Goal: Information Seeking & Learning: Learn about a topic

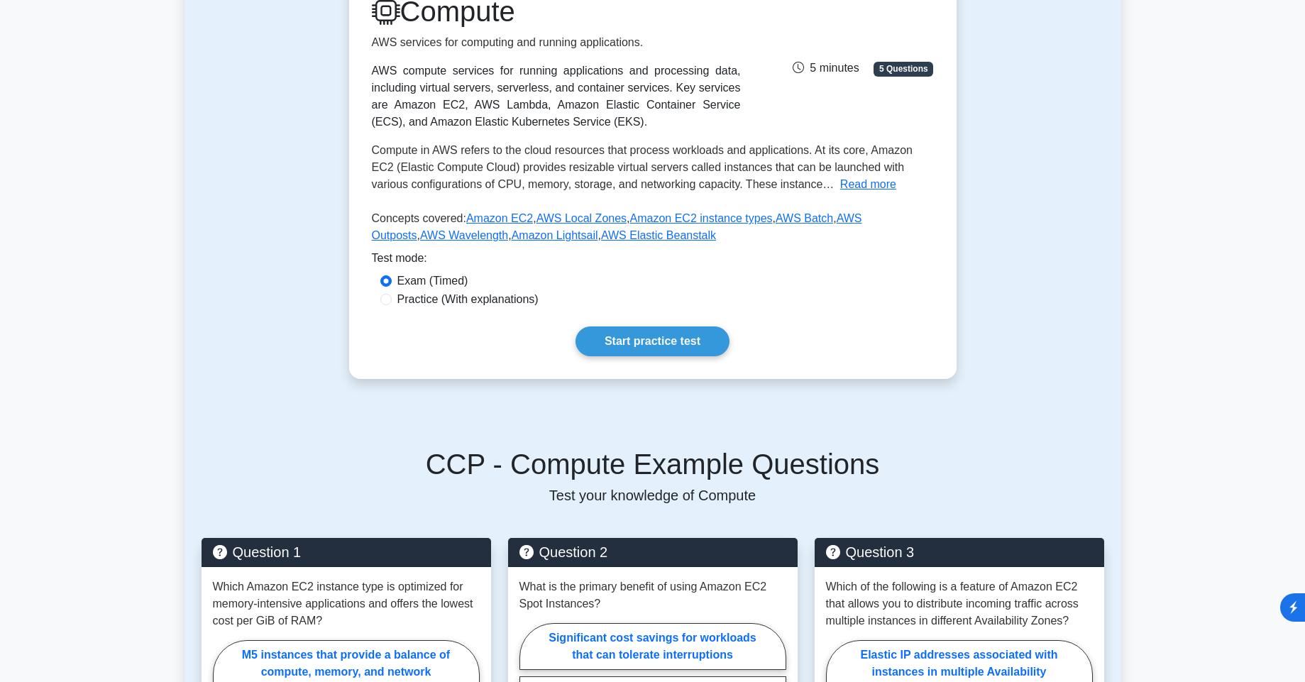
scroll to position [256, 0]
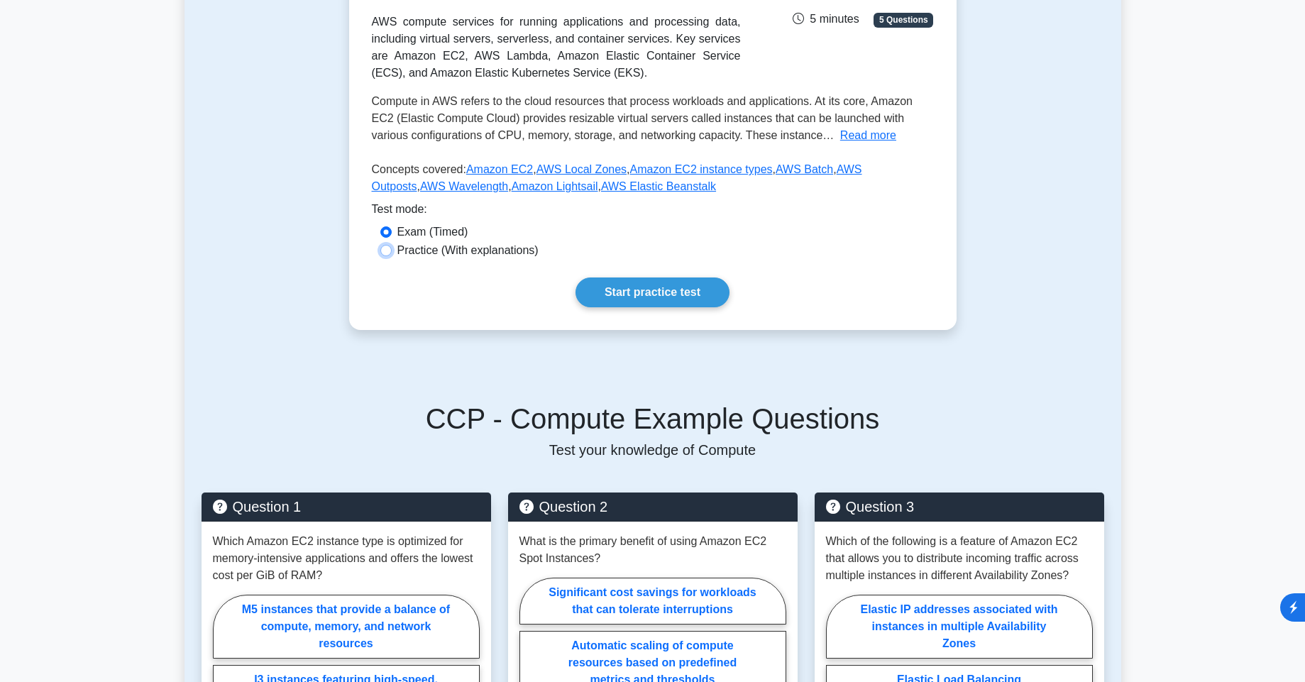
click at [388, 251] on input "Practice (With explanations)" at bounding box center [385, 250] width 11 height 11
radio input "true"
click at [693, 291] on link "Start practice test" at bounding box center [653, 293] width 154 height 30
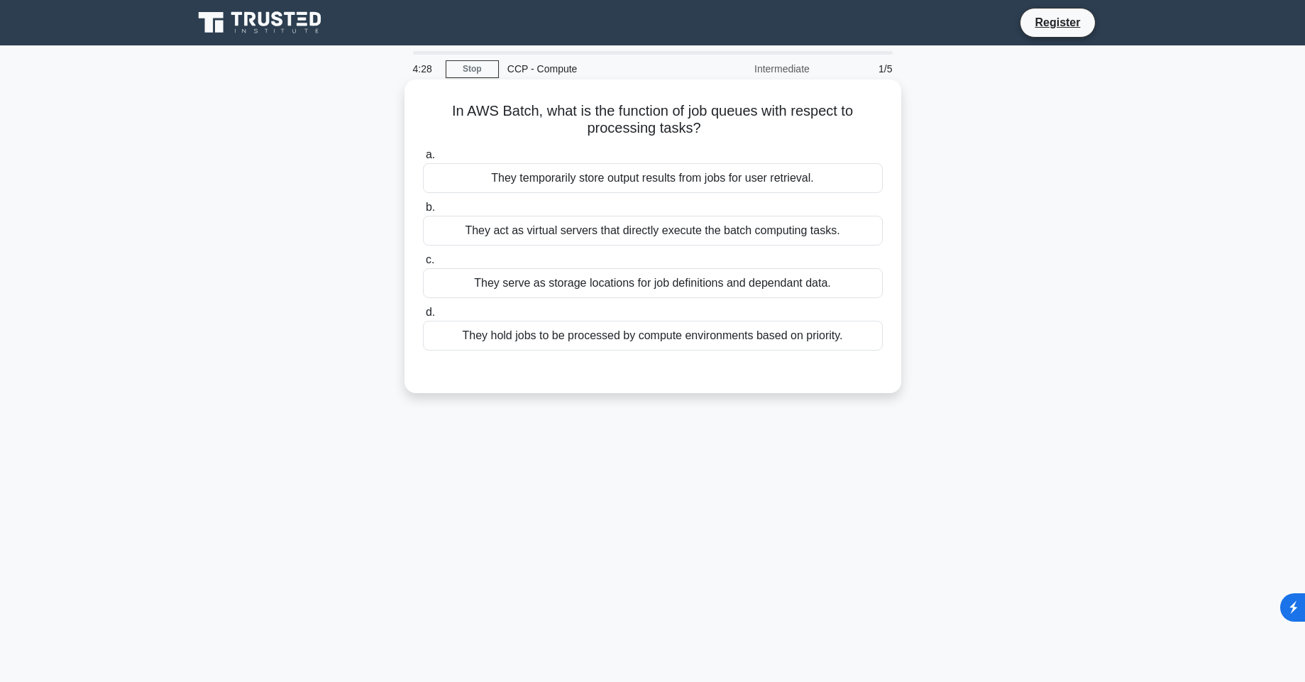
click at [728, 225] on div "They act as virtual servers that directly execute the batch computing tasks." at bounding box center [653, 231] width 460 height 30
click at [423, 212] on input "b. They act as virtual servers that directly execute the batch computing tasks." at bounding box center [423, 207] width 0 height 9
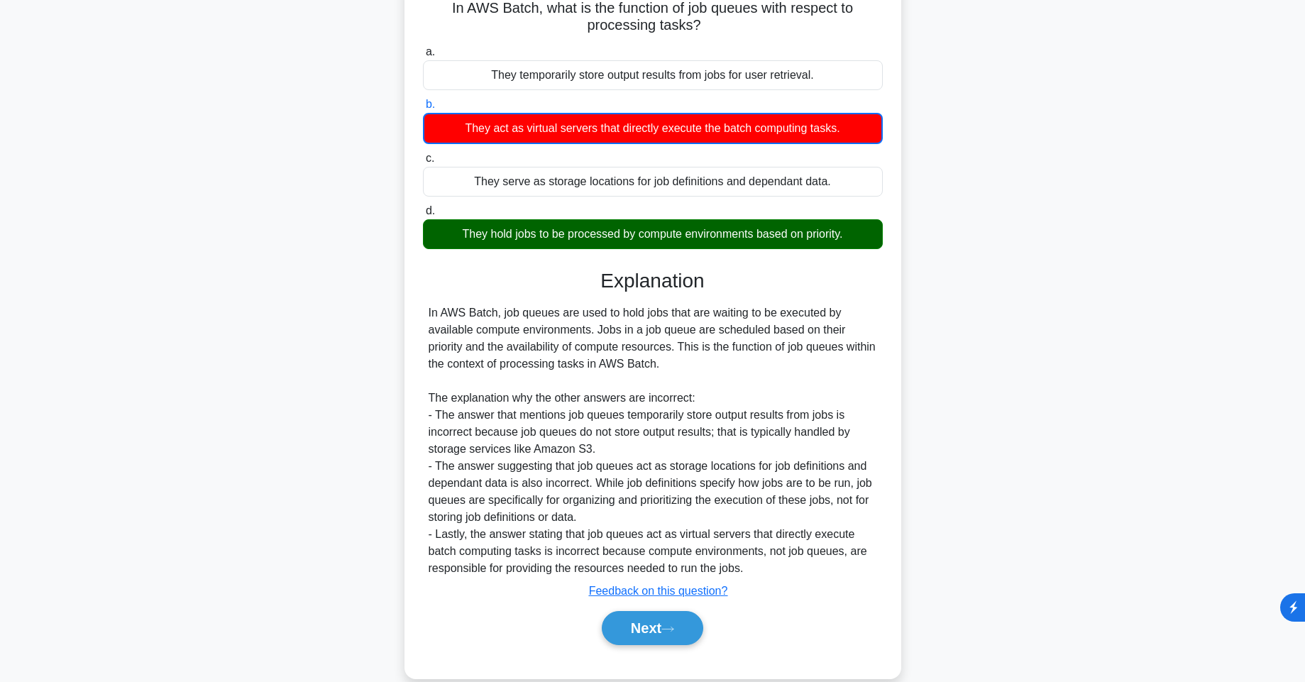
scroll to position [126, 0]
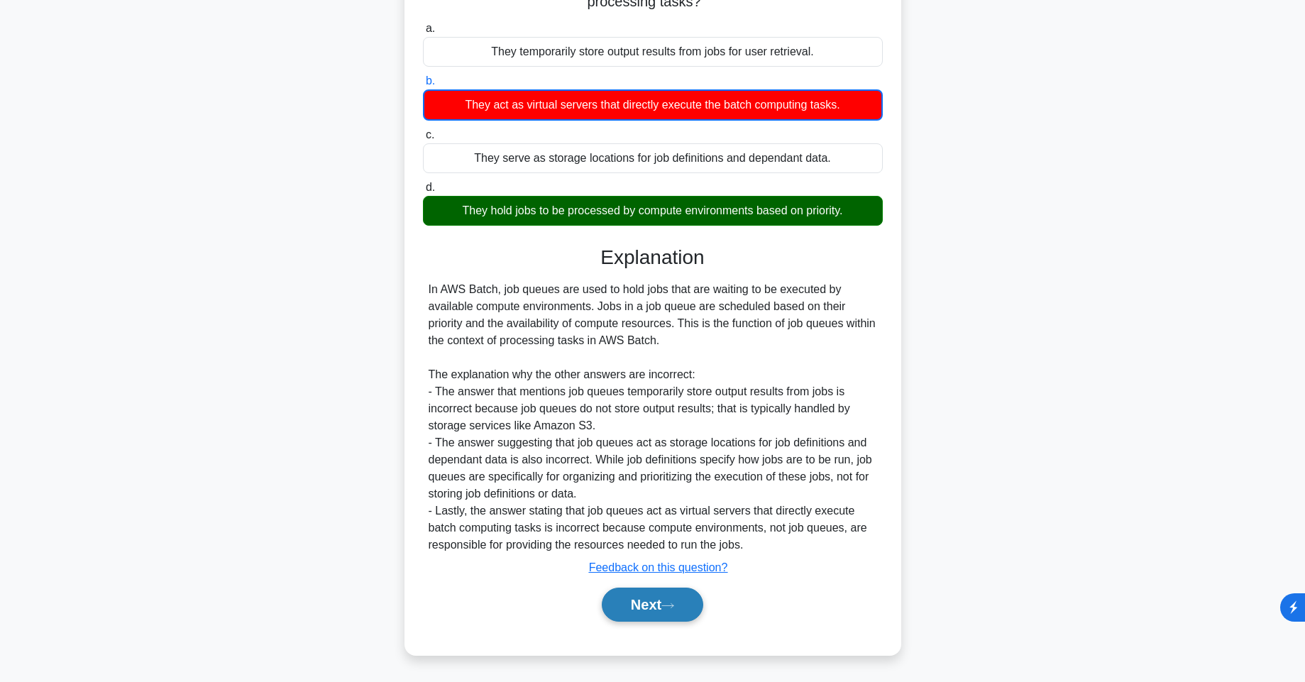
click at [661, 613] on button "Next" at bounding box center [653, 605] width 102 height 34
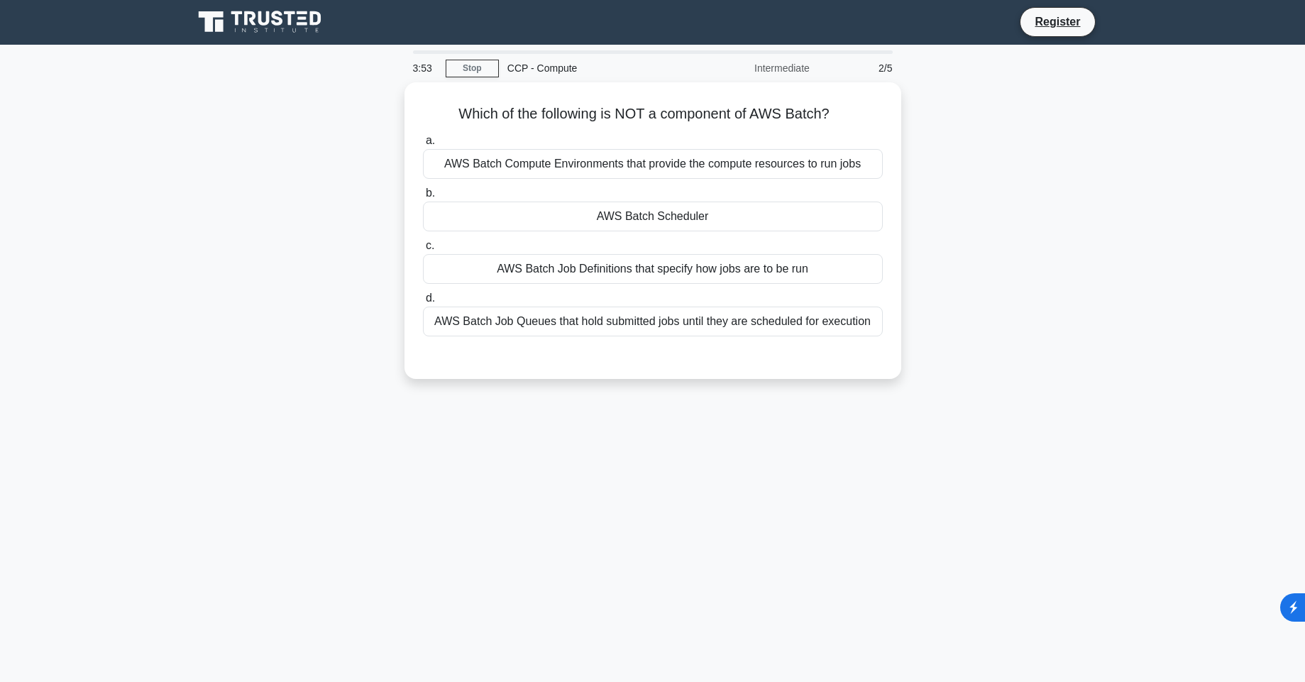
scroll to position [0, 0]
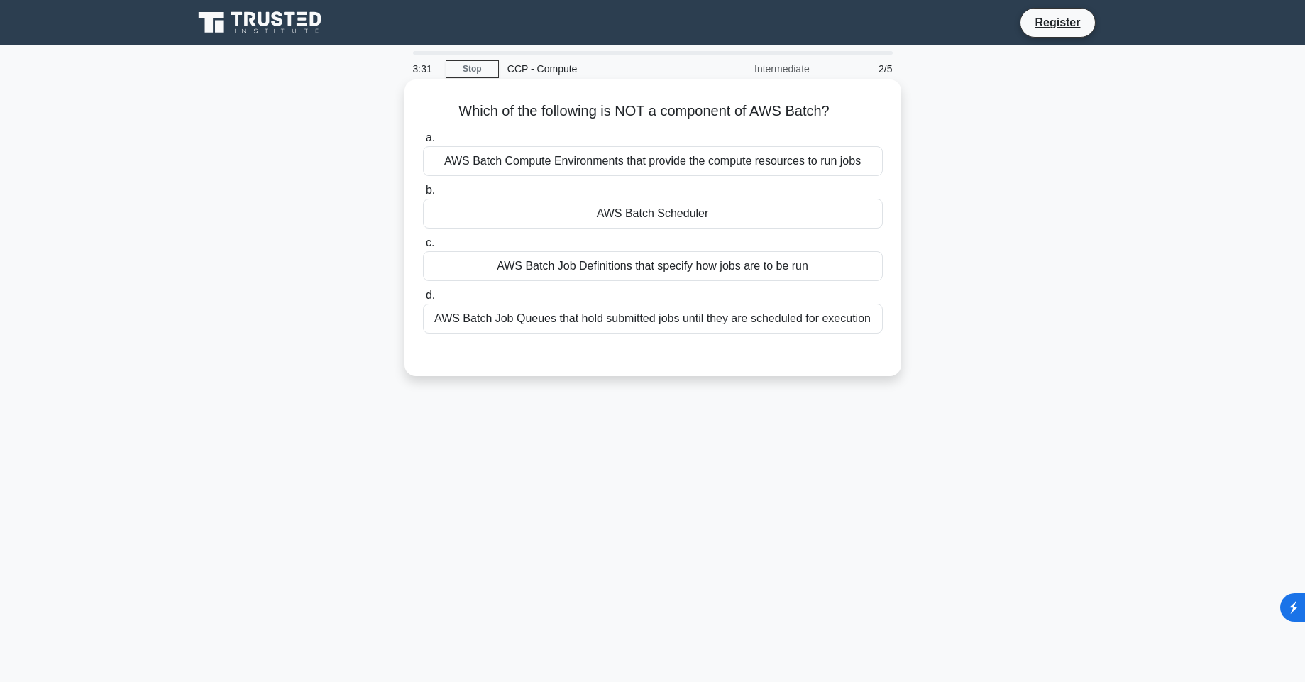
click at [740, 323] on div "AWS Batch Job Queues that hold submitted jobs until they are scheduled for exec…" at bounding box center [653, 319] width 460 height 30
click at [423, 300] on input "d. AWS Batch Job Queues that hold submitted jobs until they are scheduled for e…" at bounding box center [423, 295] width 0 height 9
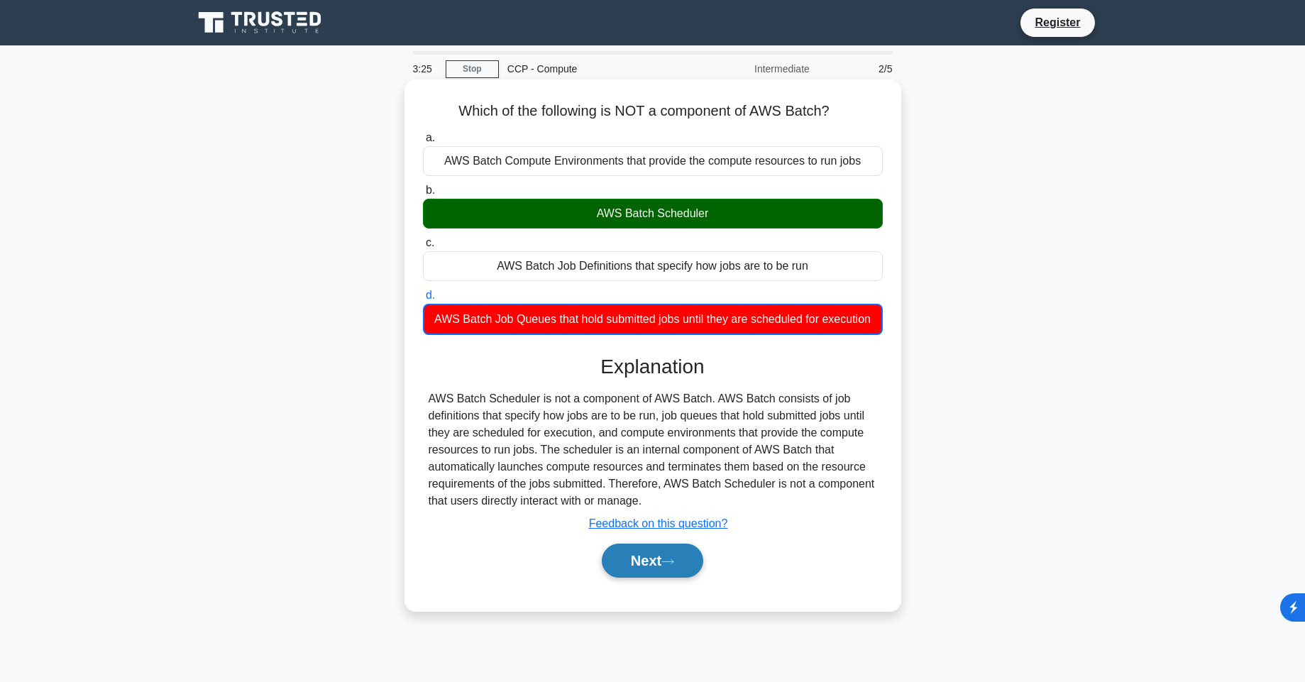
click at [656, 561] on button "Next" at bounding box center [653, 561] width 102 height 34
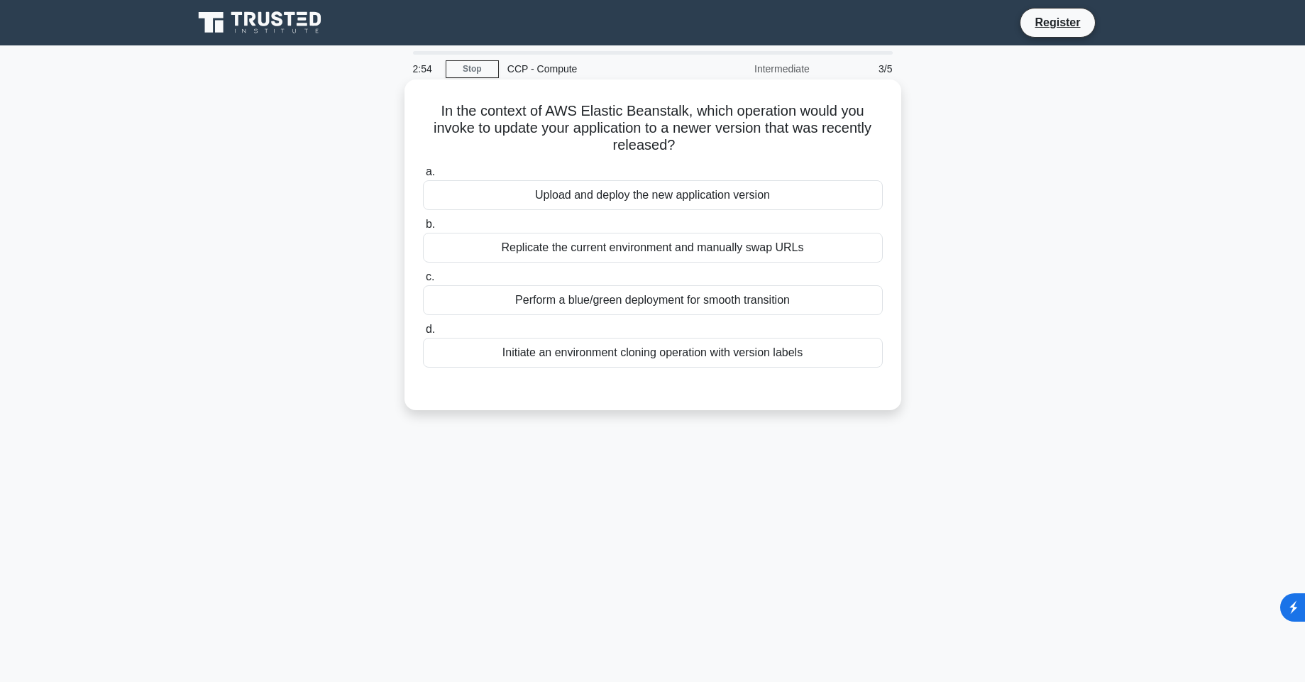
click at [747, 251] on div "Replicate the current environment and manually swap URLs" at bounding box center [653, 248] width 460 height 30
click at [423, 229] on input "b. Replicate the current environment and manually swap URLs" at bounding box center [423, 224] width 0 height 9
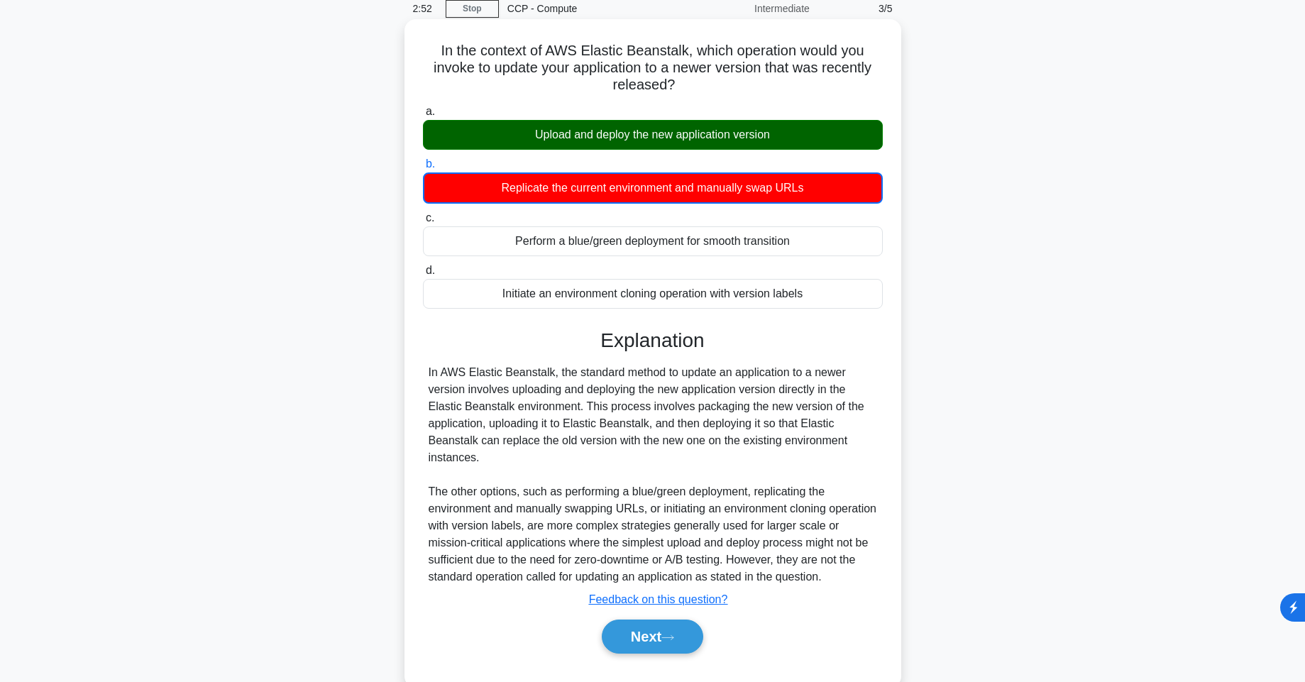
scroll to position [92, 0]
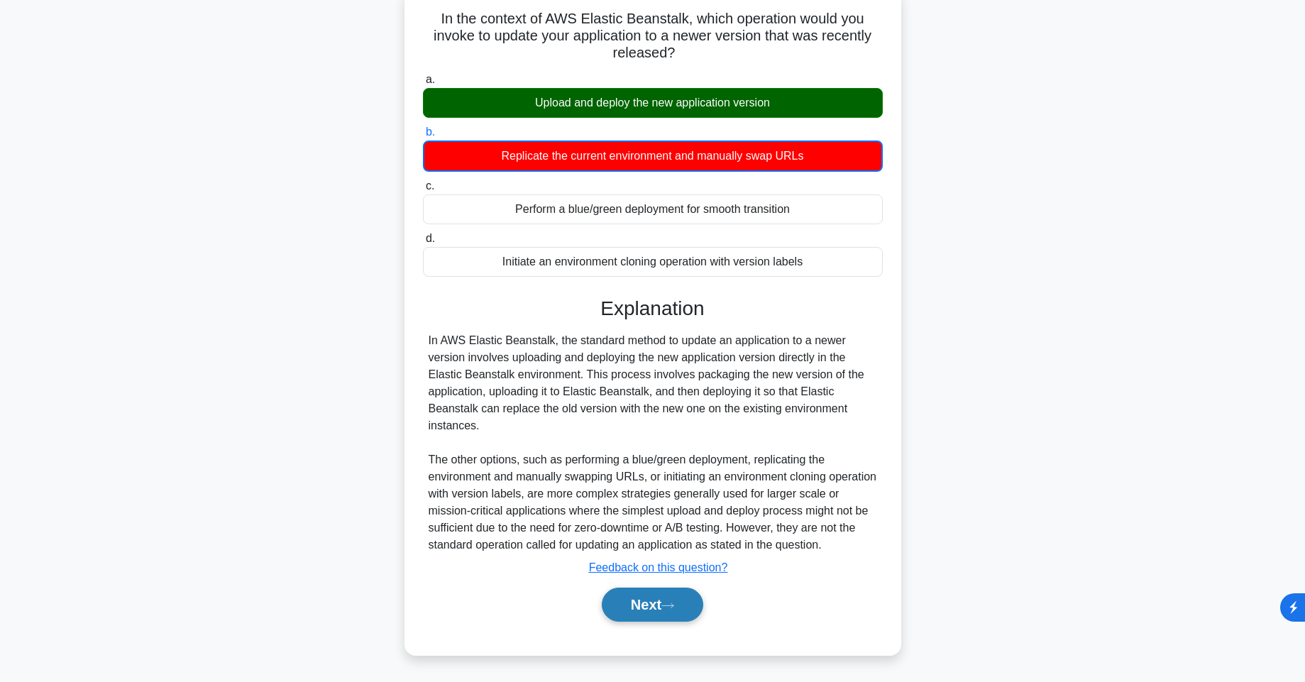
click at [656, 600] on button "Next" at bounding box center [653, 605] width 102 height 34
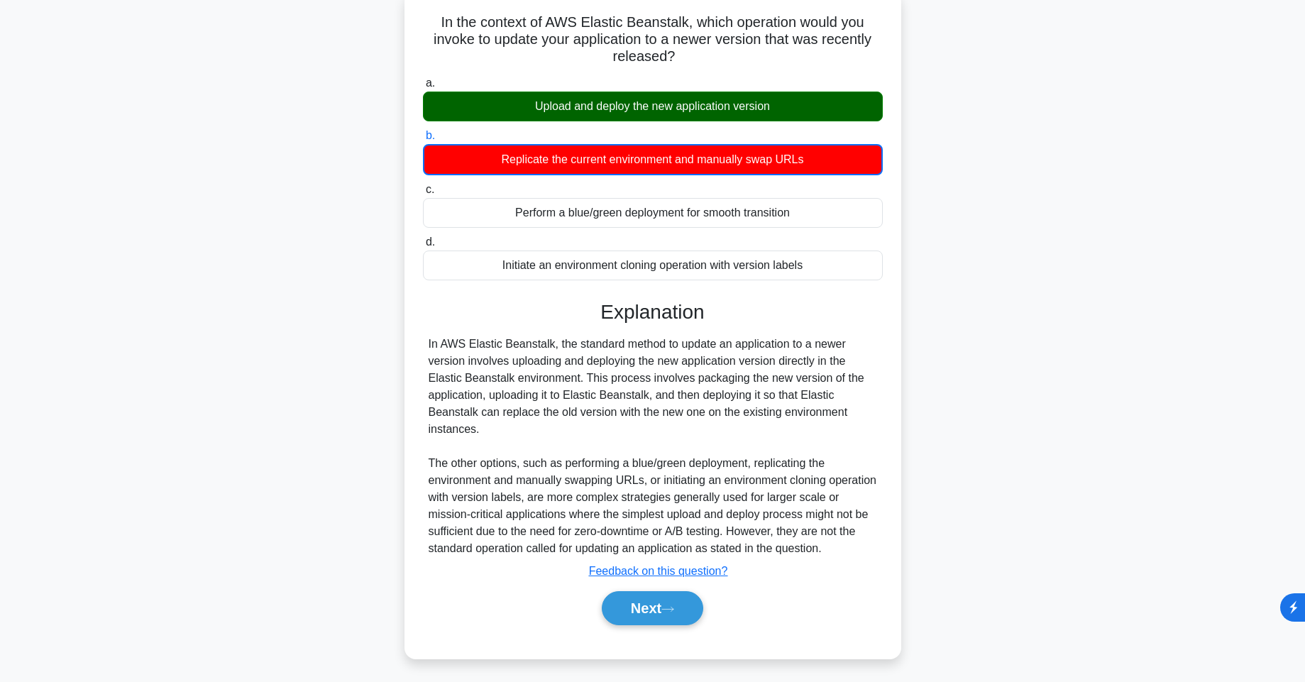
scroll to position [84, 0]
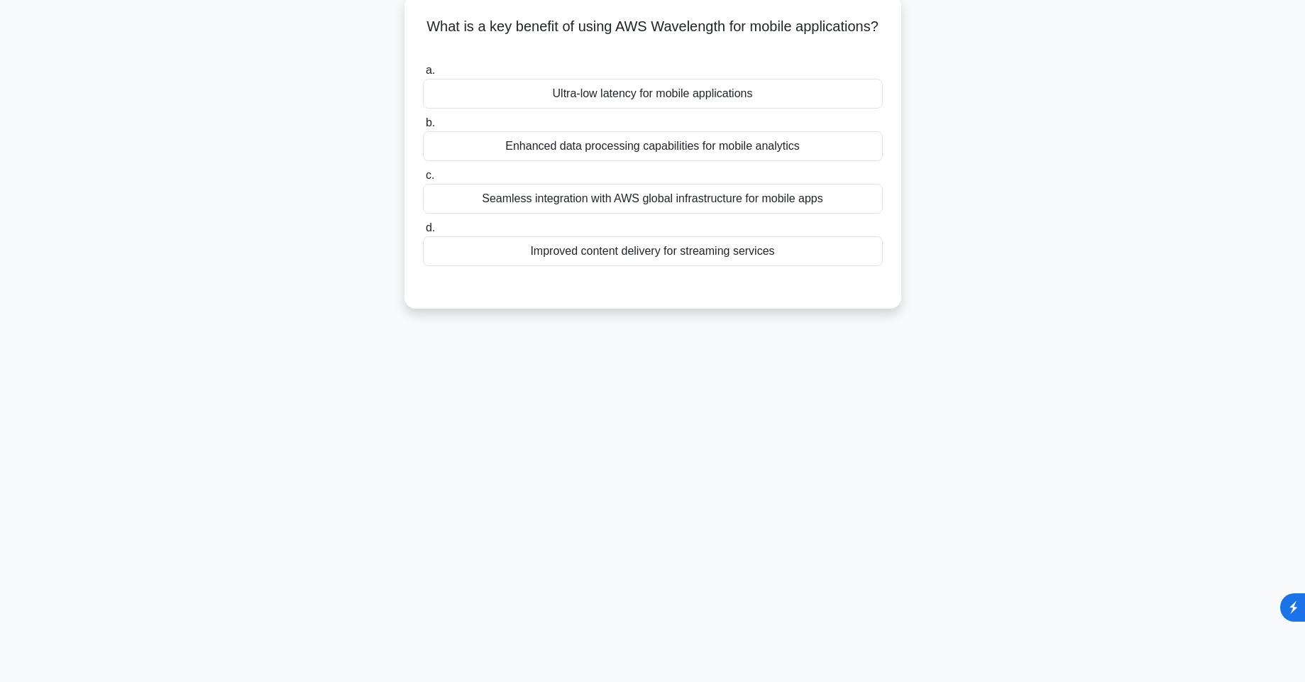
click at [662, 98] on div "Ultra-low latency for mobile applications" at bounding box center [653, 94] width 460 height 30
click at [423, 75] on input "a. Ultra-low latency for mobile applications" at bounding box center [423, 70] width 0 height 9
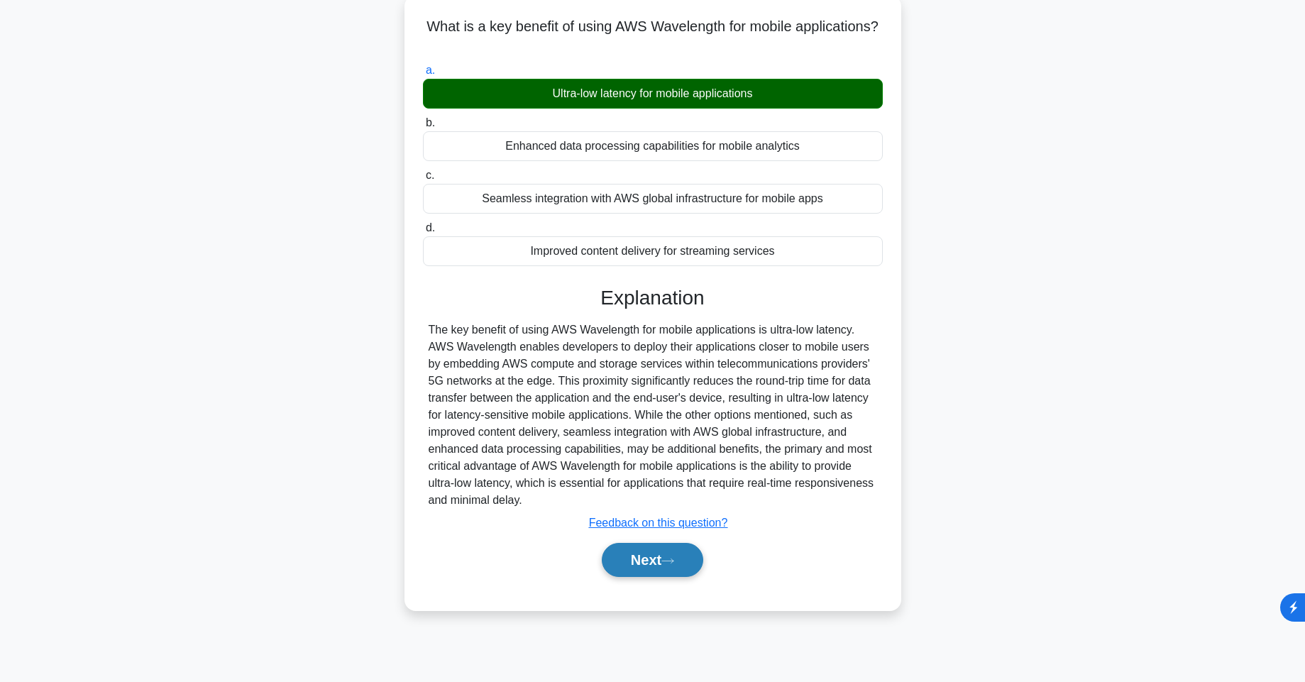
click at [649, 561] on button "Next" at bounding box center [653, 560] width 102 height 34
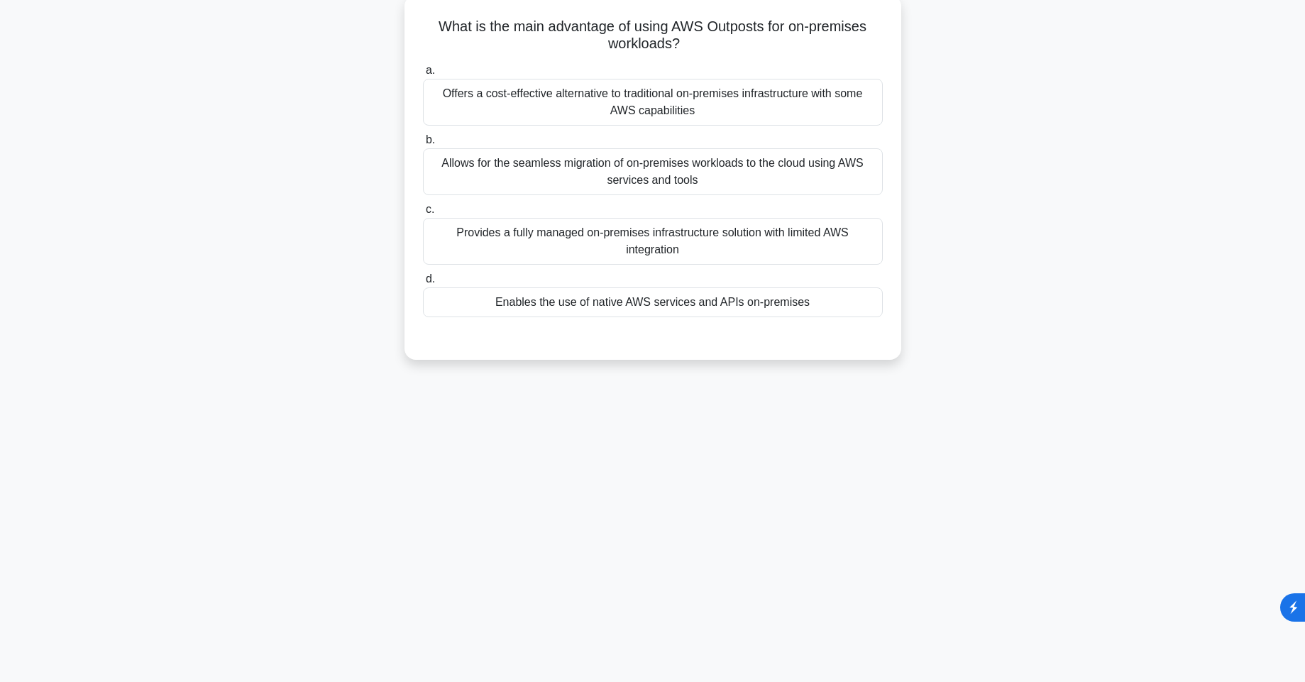
click at [569, 187] on div "Allows for the seamless migration of on-premises workloads to the cloud using A…" at bounding box center [653, 171] width 460 height 47
click at [423, 145] on input "b. Allows for the seamless migration of on-premises workloads to the cloud usin…" at bounding box center [423, 140] width 0 height 9
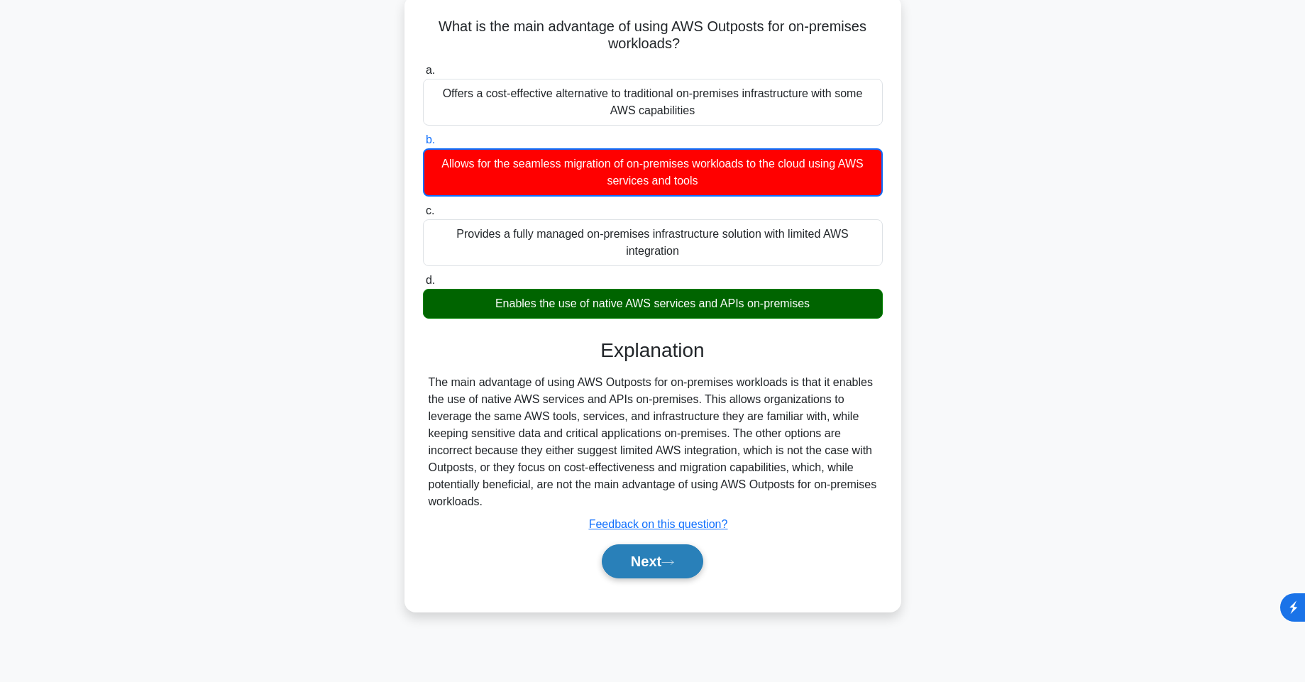
click at [620, 569] on button "Next" at bounding box center [653, 561] width 102 height 34
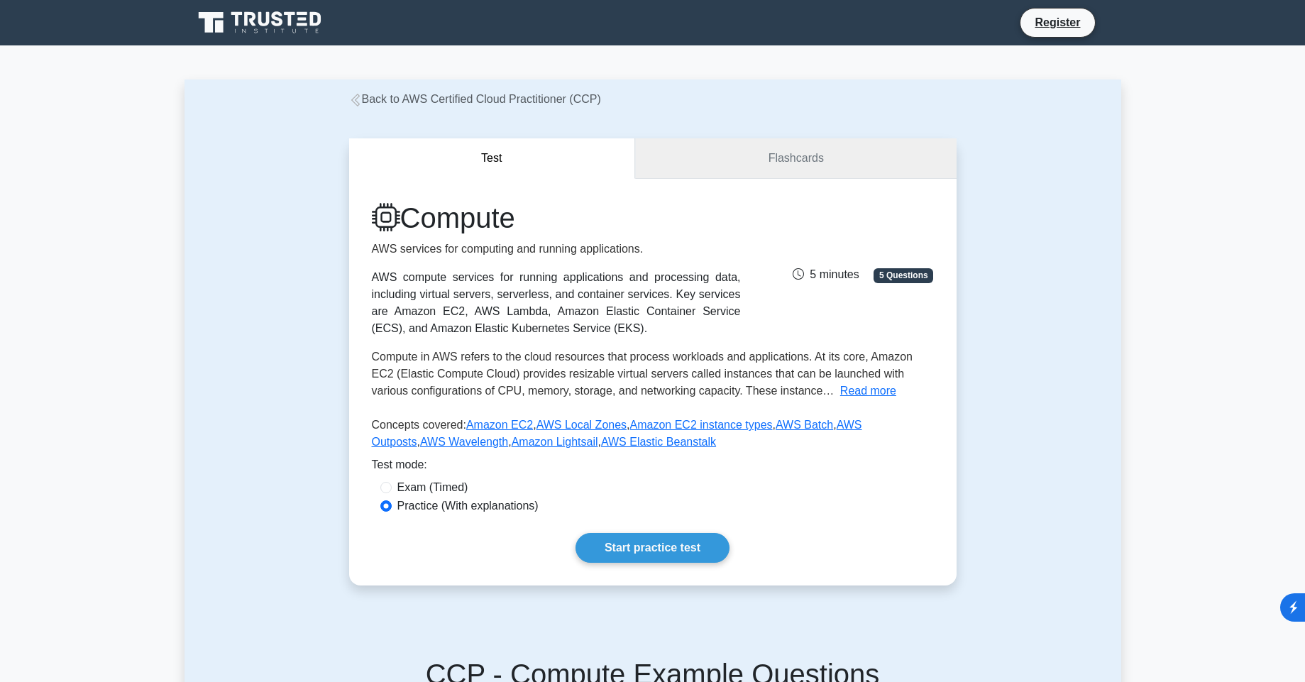
click at [702, 162] on link "Flashcards" at bounding box center [795, 158] width 321 height 40
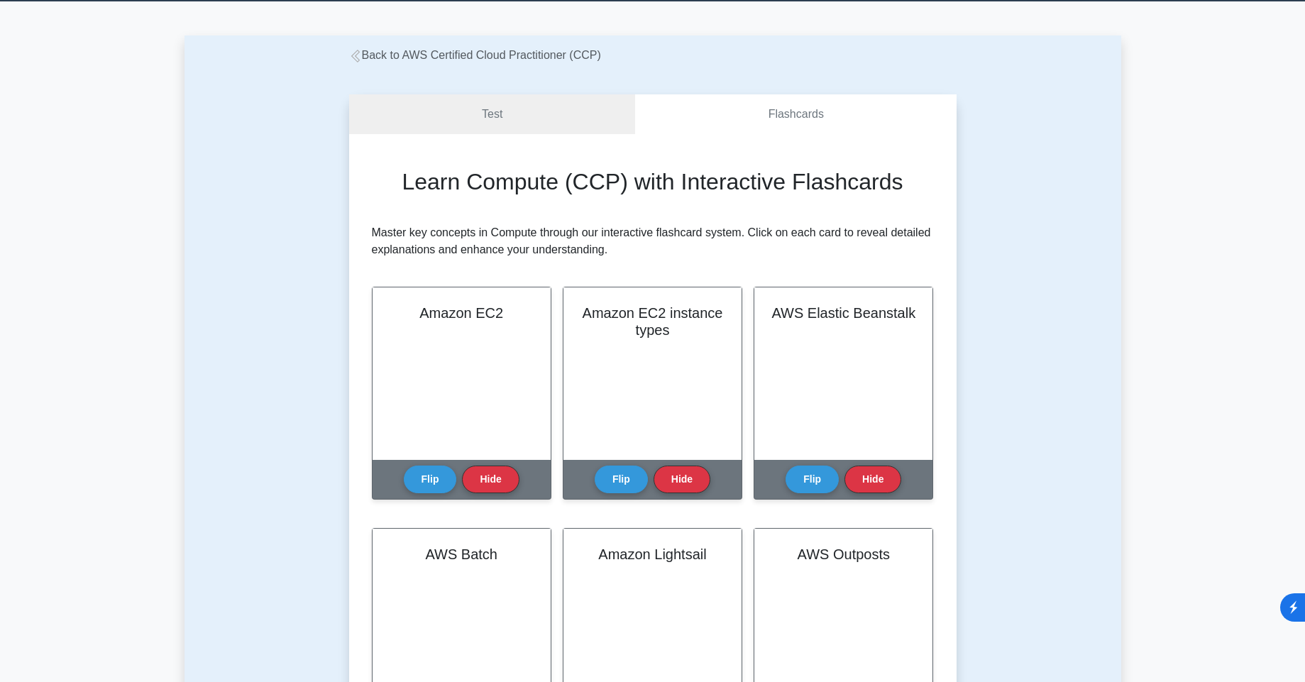
scroll to position [256, 0]
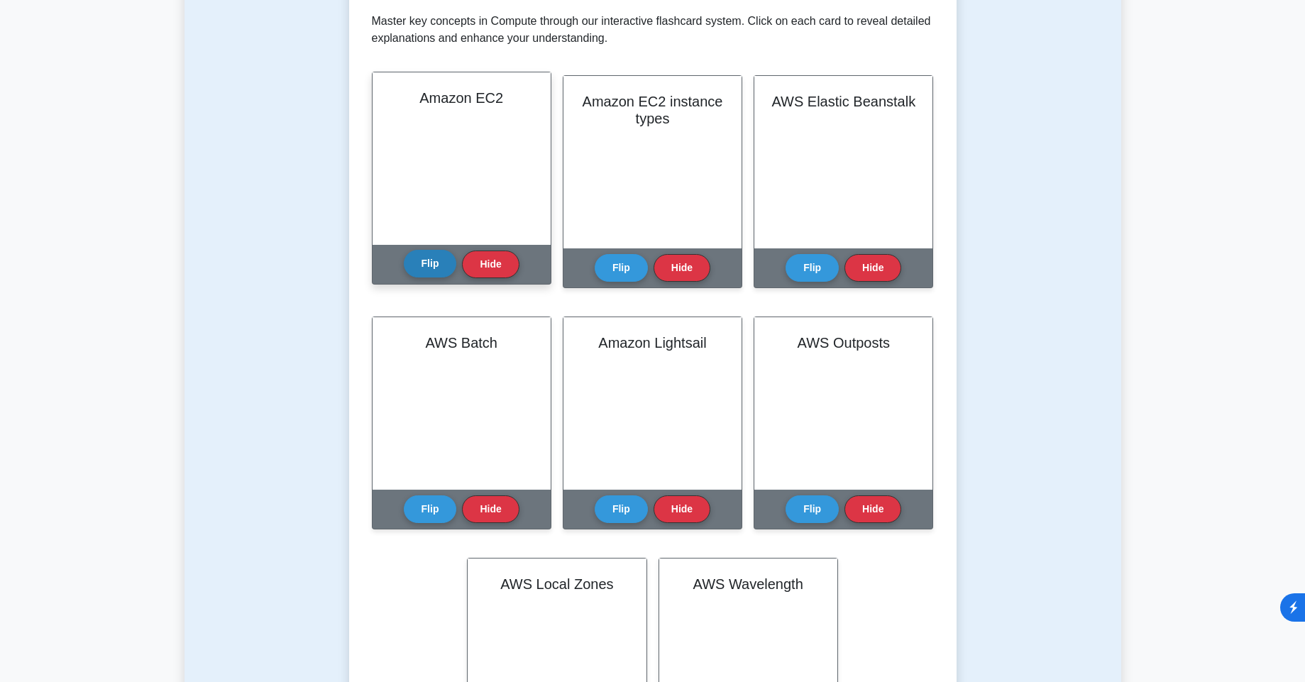
click at [452, 268] on button "Flip" at bounding box center [430, 264] width 53 height 28
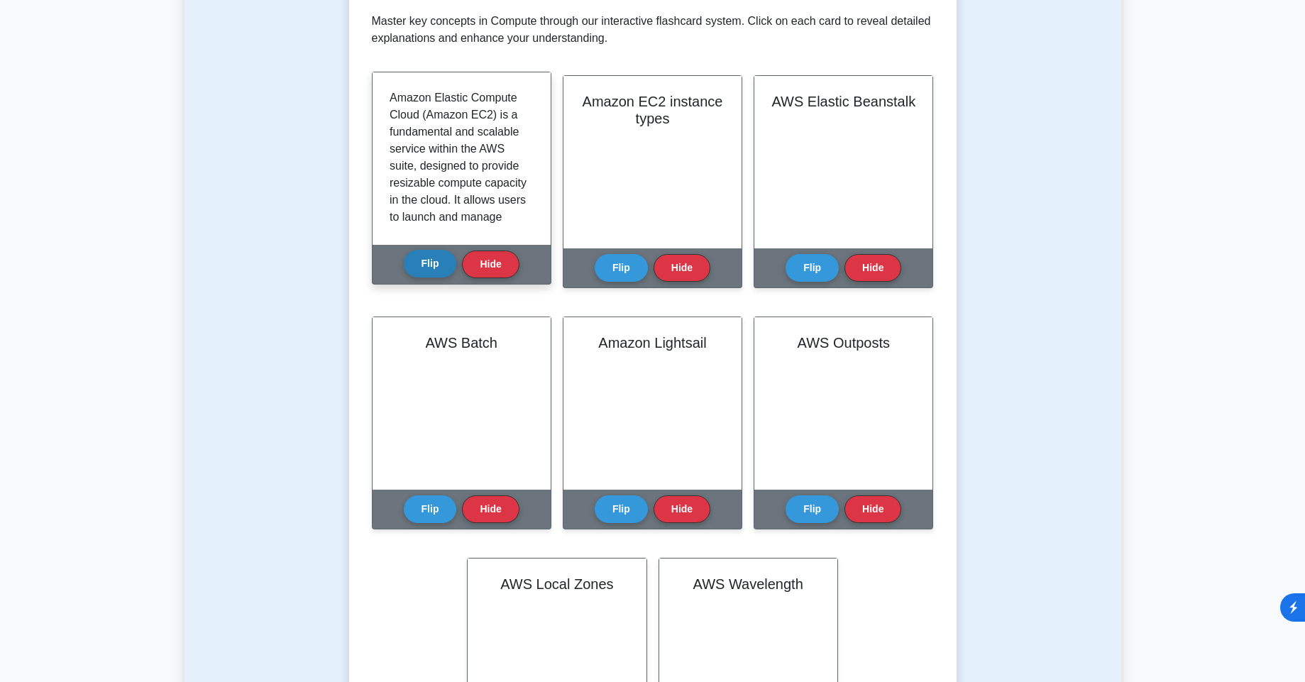
click at [452, 268] on button "Flip" at bounding box center [430, 264] width 53 height 28
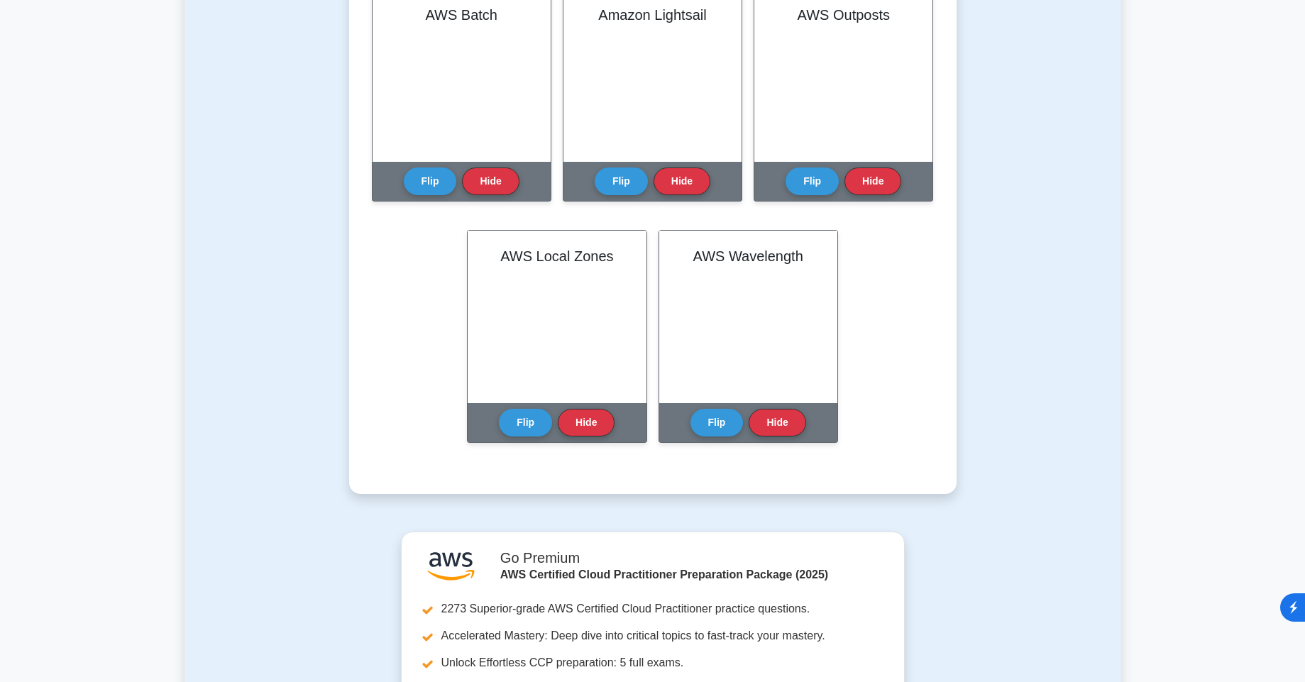
scroll to position [596, 0]
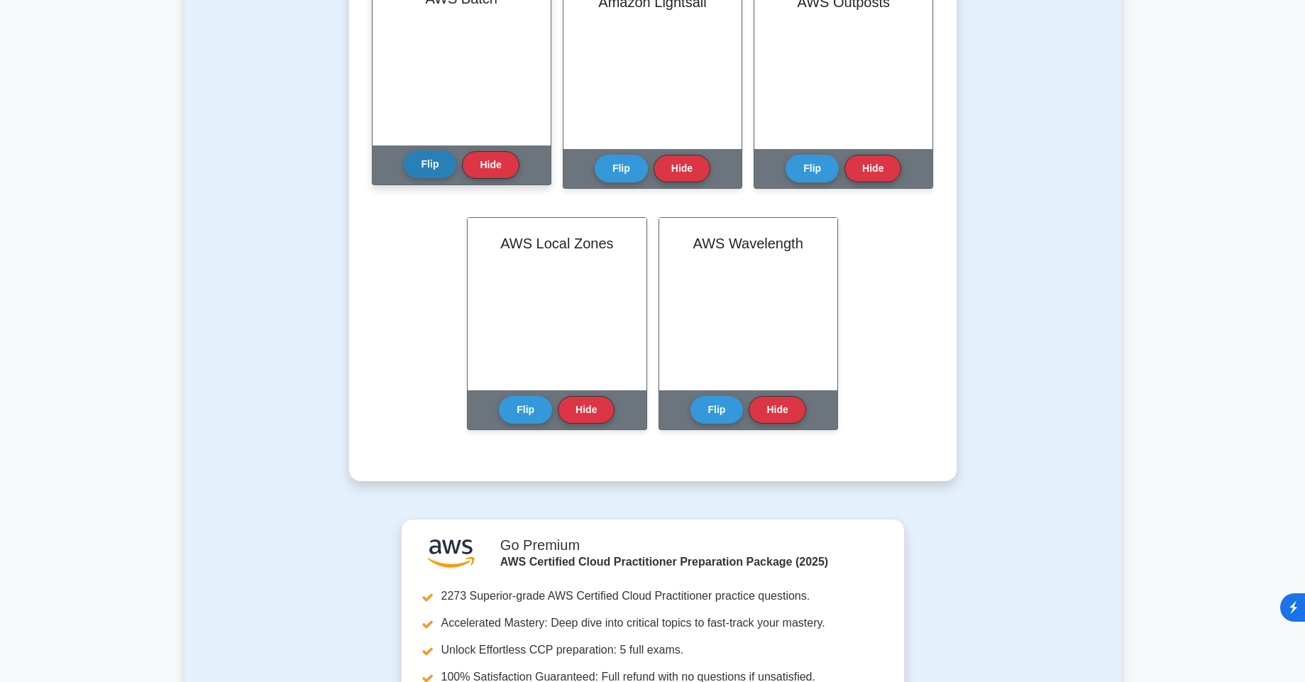
click at [417, 173] on button "Flip" at bounding box center [430, 164] width 53 height 28
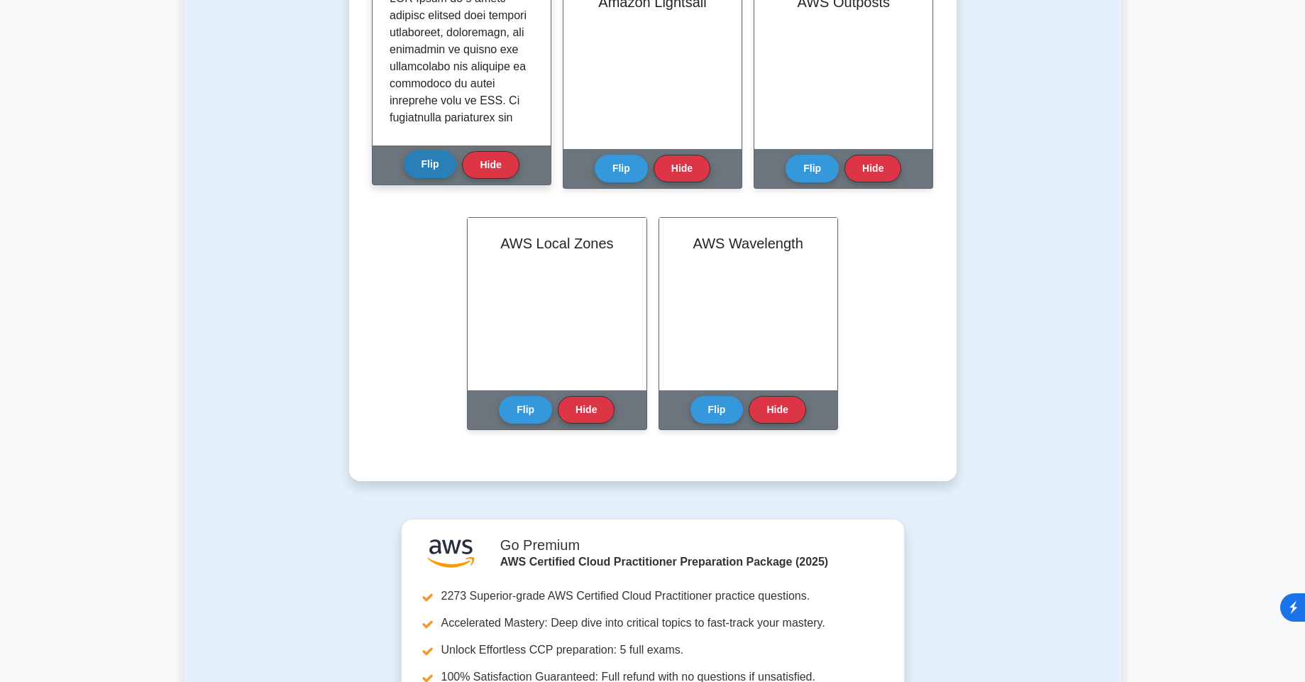
click at [417, 173] on button "Flip" at bounding box center [430, 164] width 53 height 28
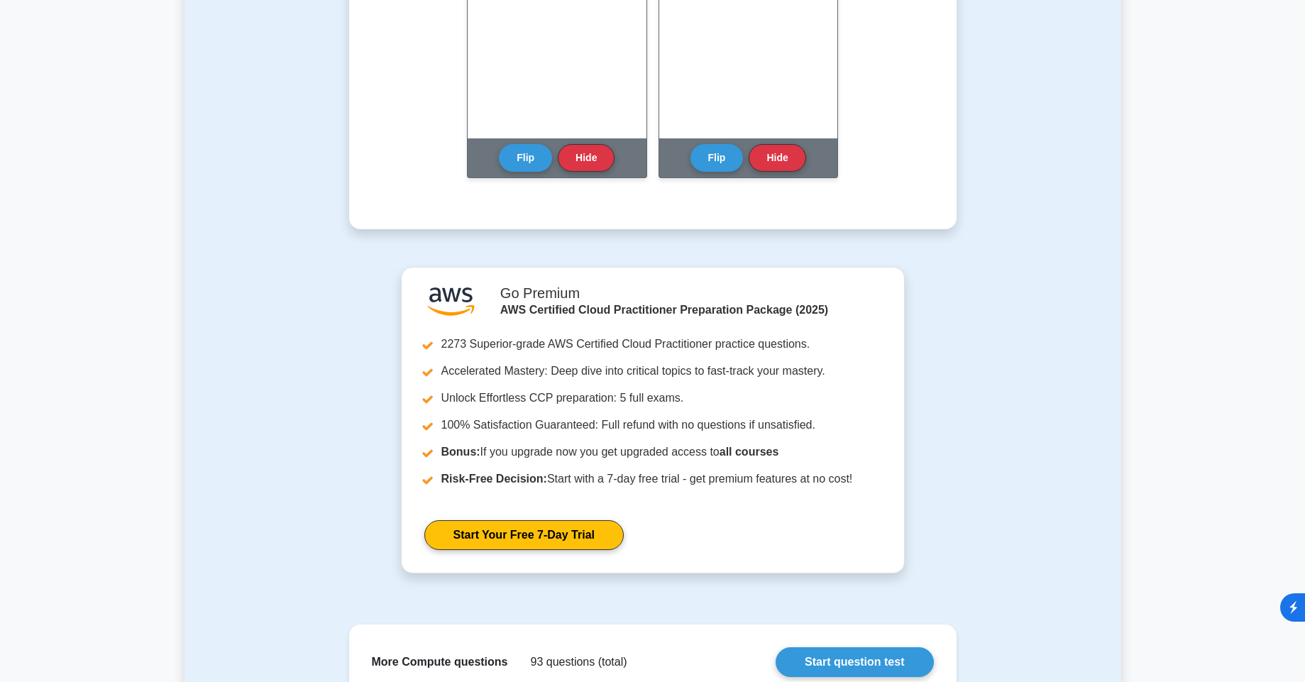
scroll to position [852, 0]
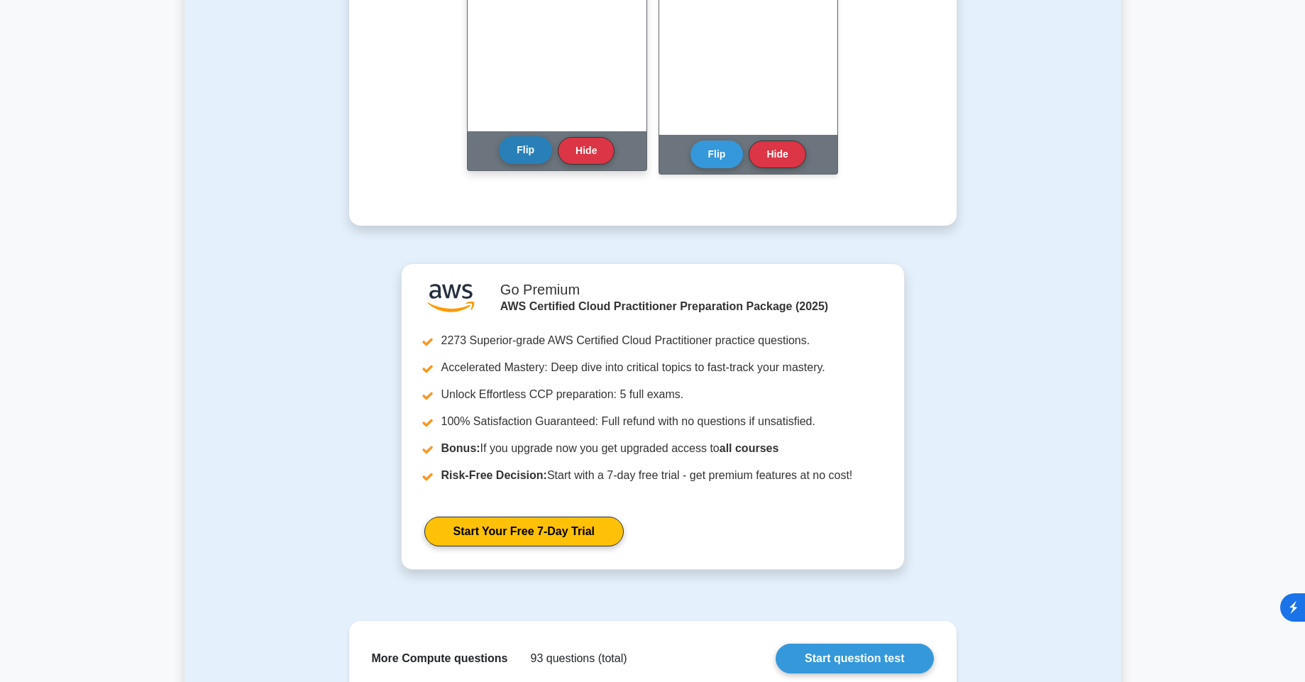
click at [527, 161] on button "Flip" at bounding box center [525, 150] width 53 height 28
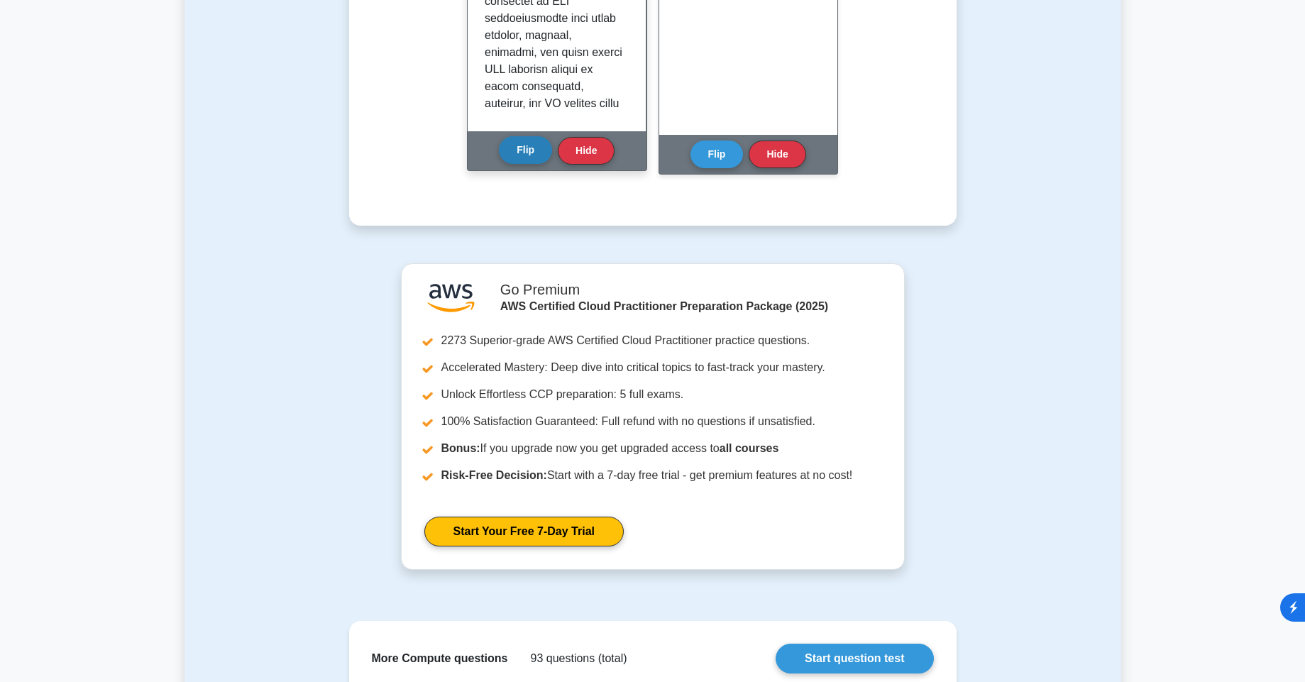
click at [527, 161] on button "Flip" at bounding box center [525, 150] width 53 height 28
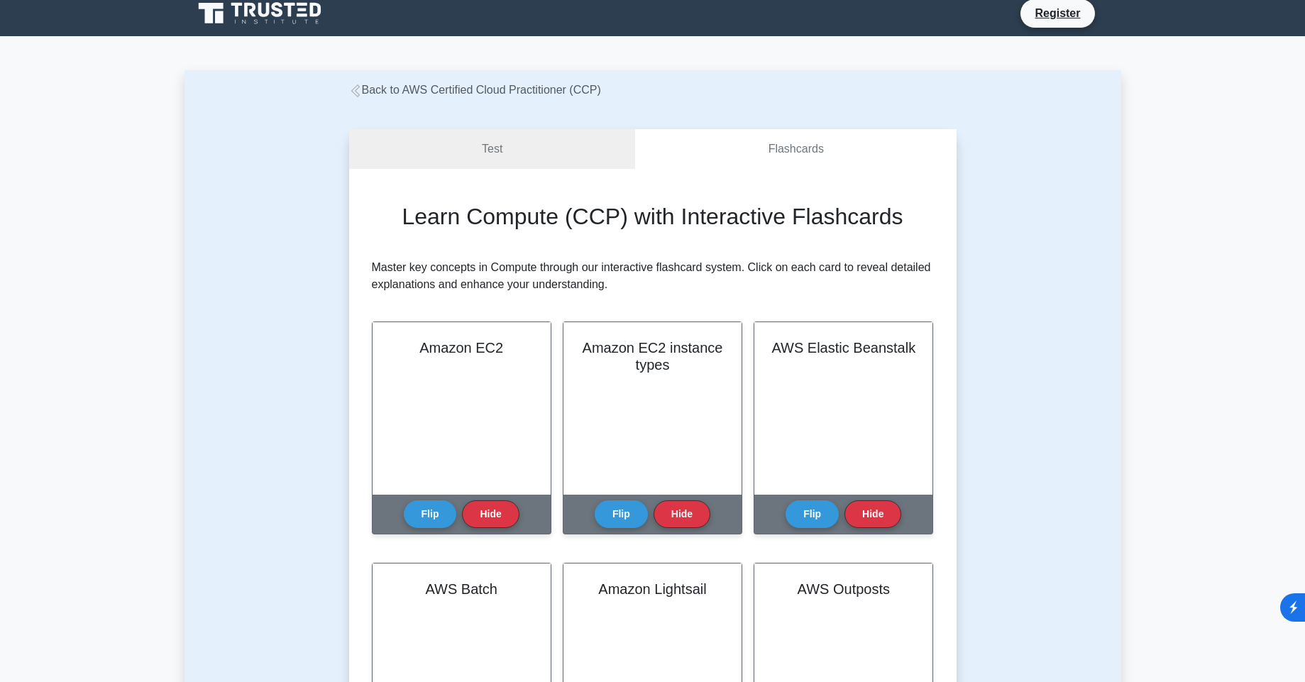
scroll to position [0, 0]
